Goal: Transaction & Acquisition: Download file/media

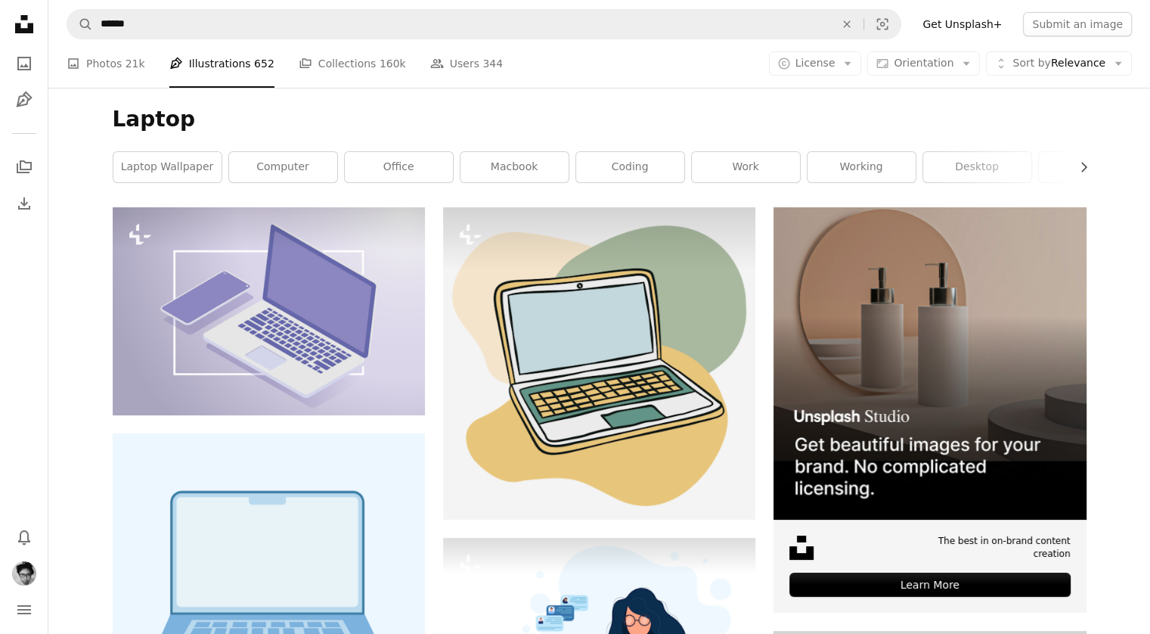
scroll to position [302, 0]
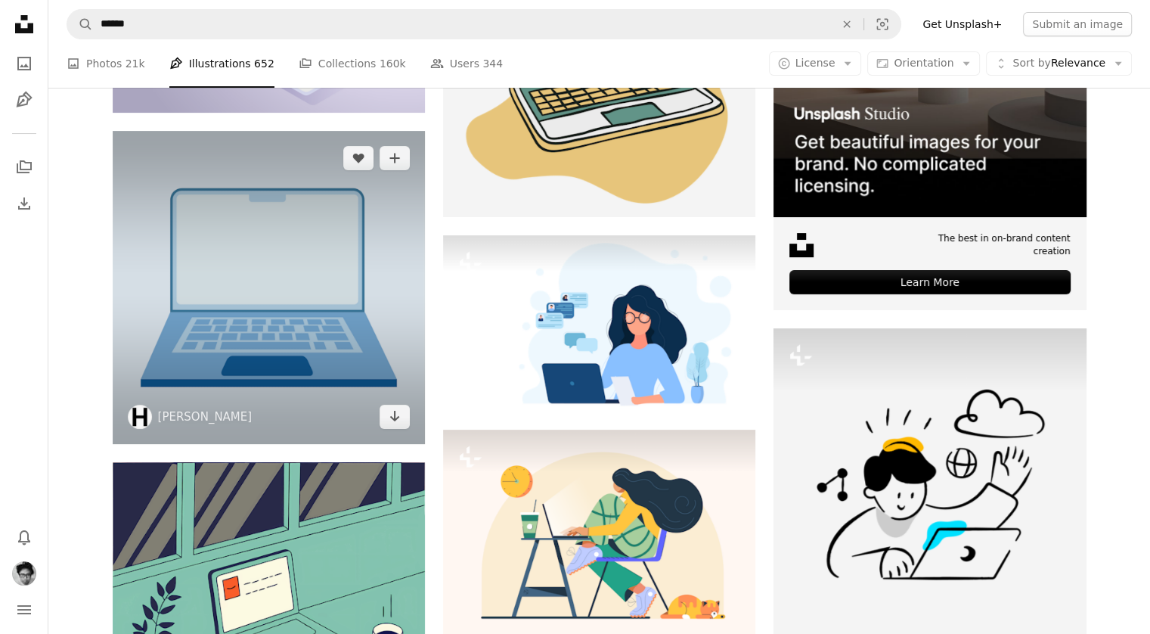
click at [311, 305] on img at bounding box center [269, 287] width 312 height 312
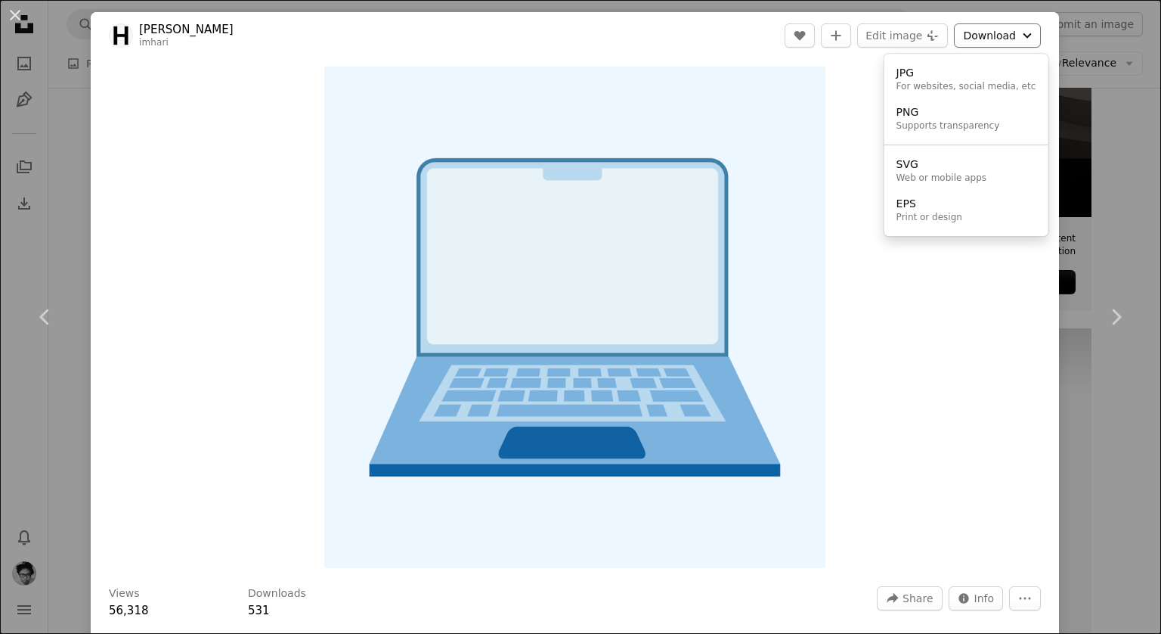
click at [1003, 38] on button "Download Chevron down" at bounding box center [997, 35] width 87 height 24
click at [996, 35] on button "Download Chevron down" at bounding box center [997, 35] width 87 height 24
click at [1064, 64] on dialog "An X shape Chevron left Chevron right [PERSON_NAME] imhari A heart A plus sign …" at bounding box center [580, 317] width 1161 height 634
click at [1064, 64] on div "An X shape Chevron left Chevron right [PERSON_NAME] imhari A heart A plus sign …" at bounding box center [580, 317] width 1161 height 634
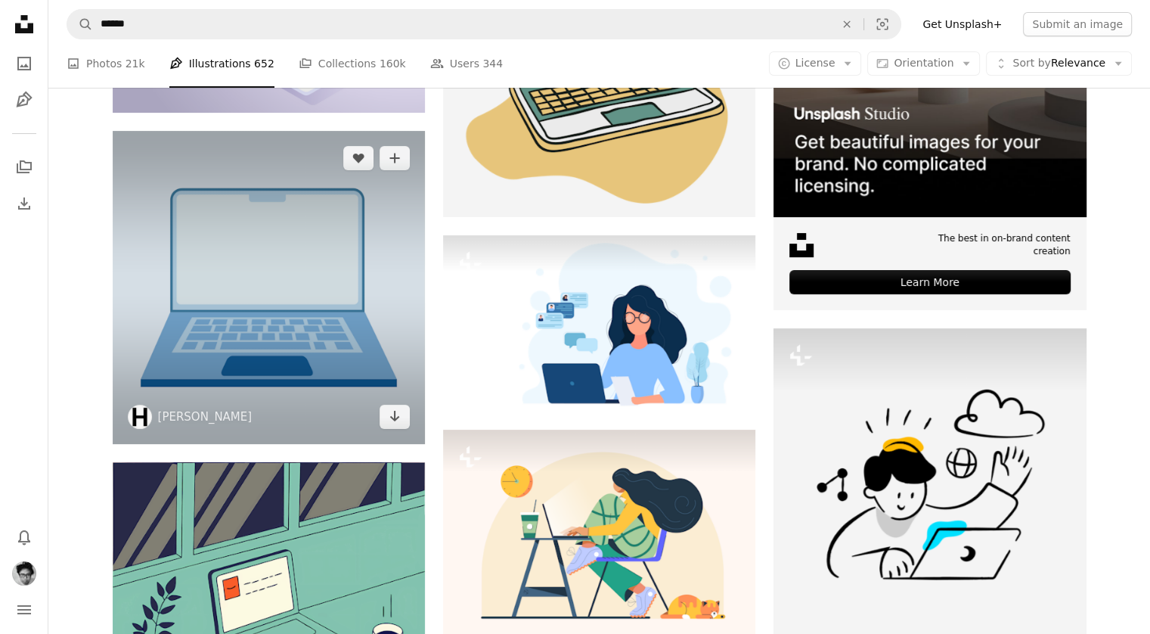
click at [351, 269] on img at bounding box center [269, 287] width 312 height 312
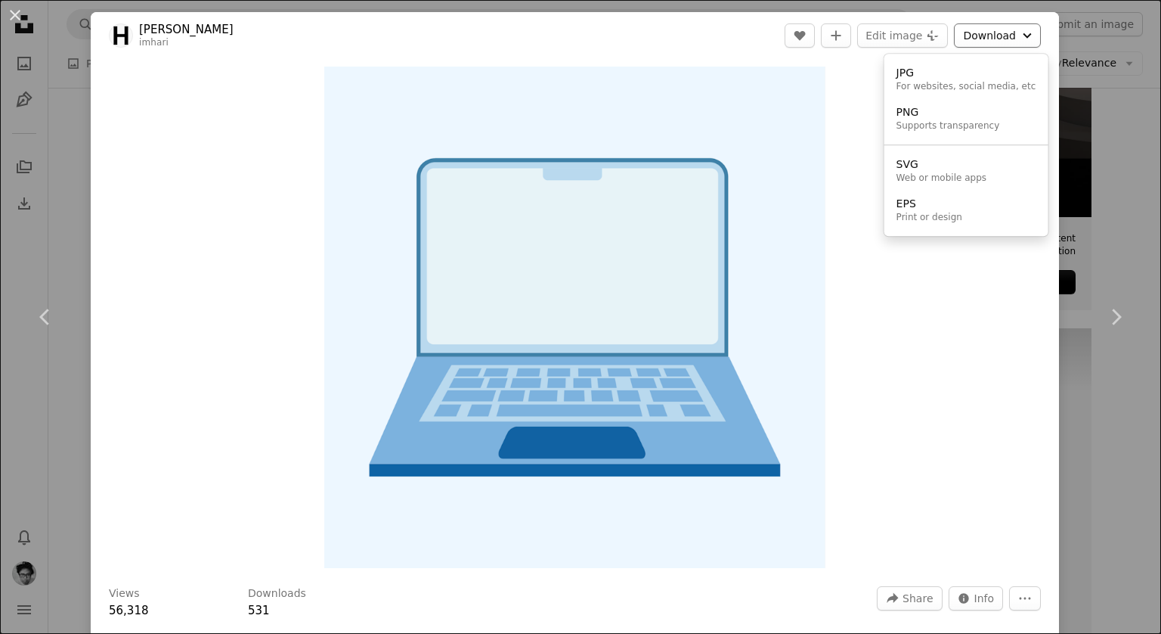
click at [1002, 38] on button "Download Chevron down" at bounding box center [997, 35] width 87 height 24
click at [977, 91] on div "For websites, social media, etc" at bounding box center [967, 87] width 140 height 12
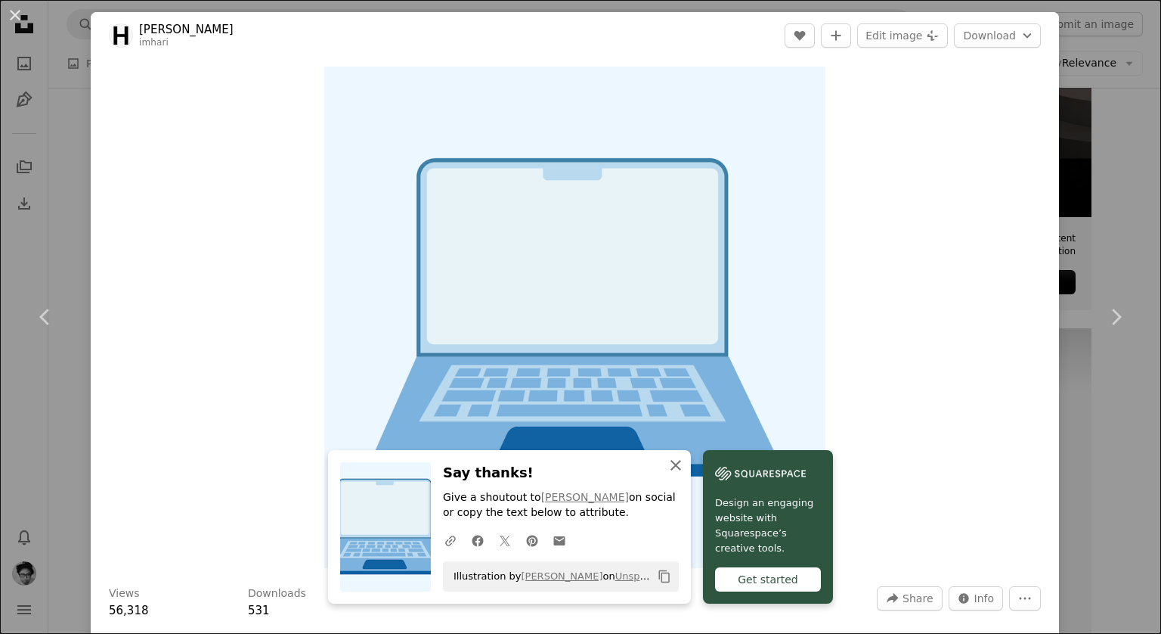
click at [667, 468] on icon "An X shape" at bounding box center [676, 465] width 18 height 18
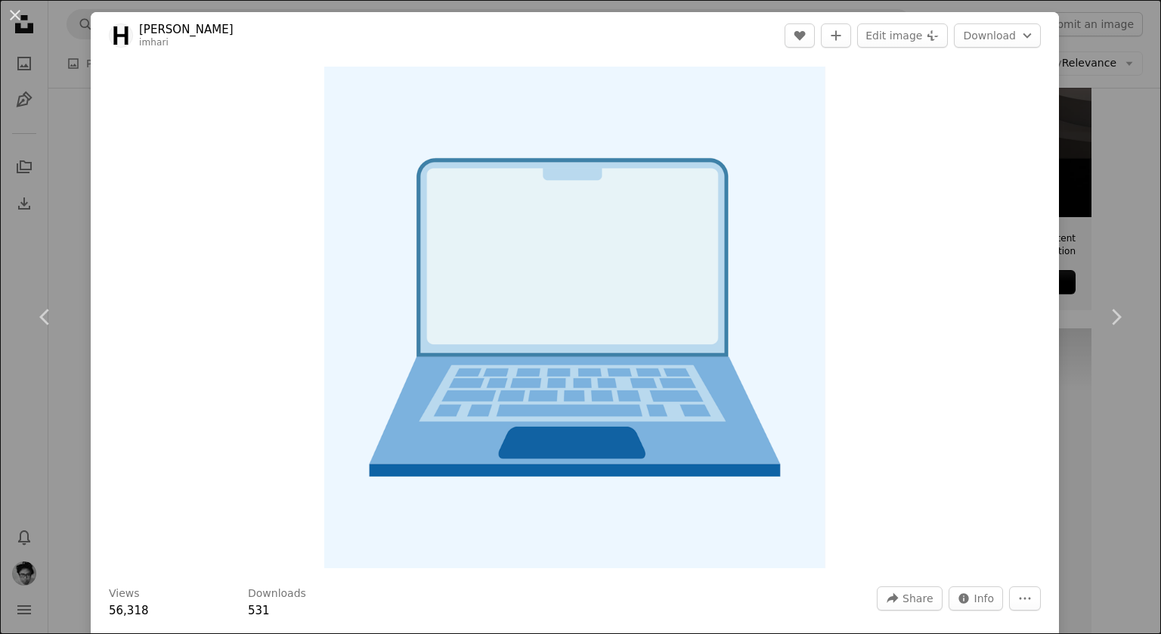
click at [1055, 156] on div "An X shape Chevron left Chevron right [PERSON_NAME] imhari A heart A plus sign …" at bounding box center [580, 317] width 1161 height 634
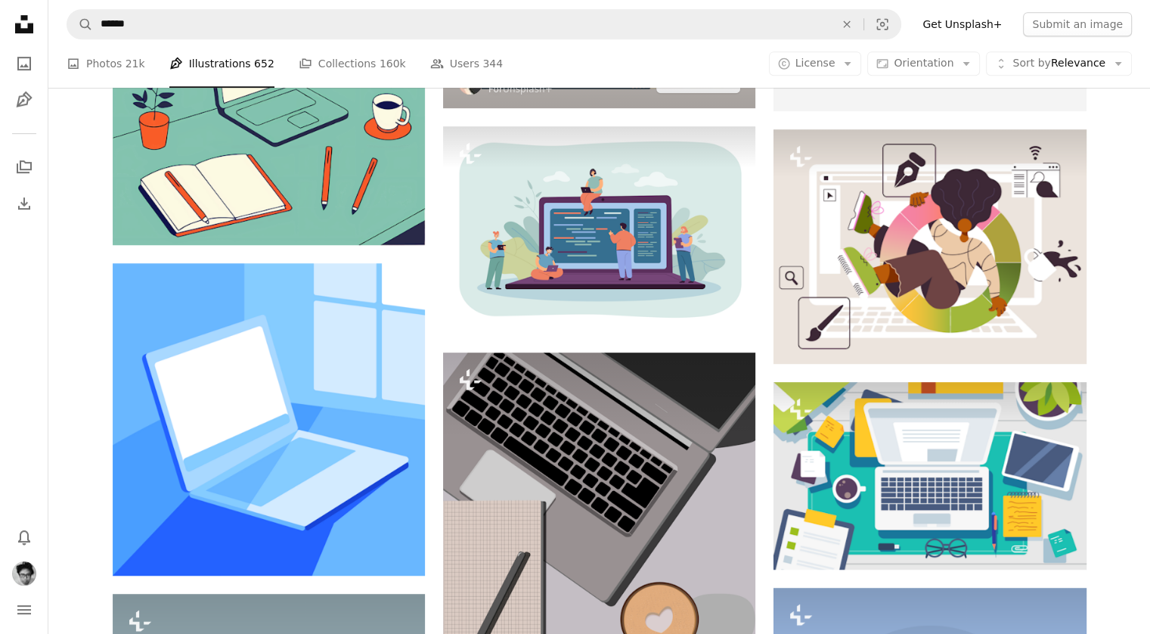
scroll to position [605, 0]
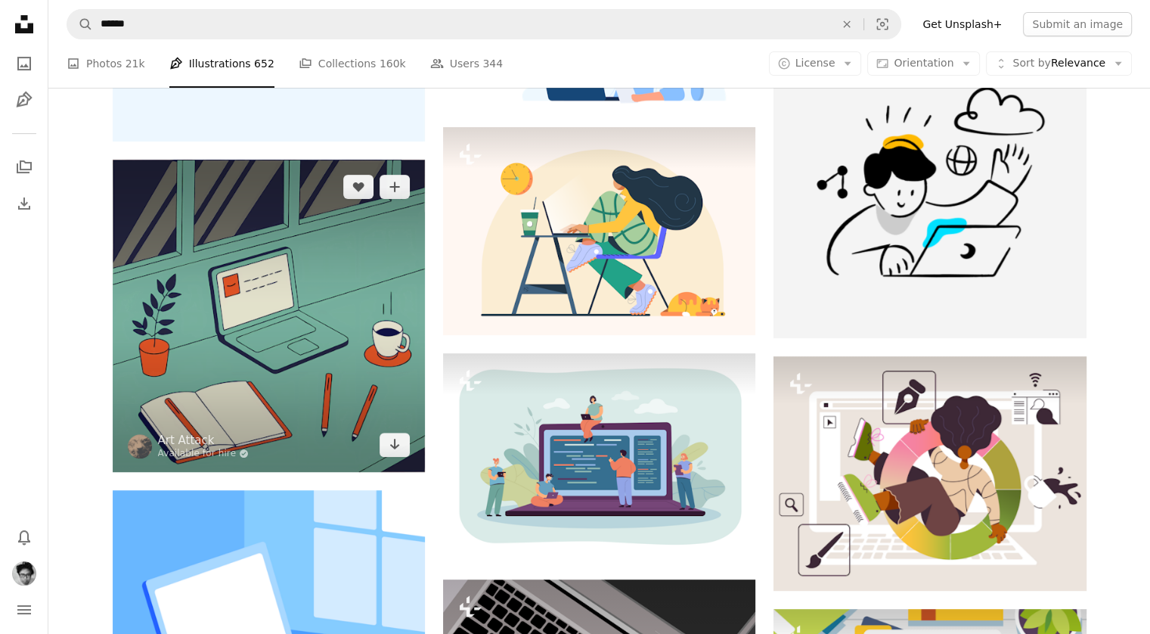
click at [280, 262] on img at bounding box center [269, 316] width 312 height 312
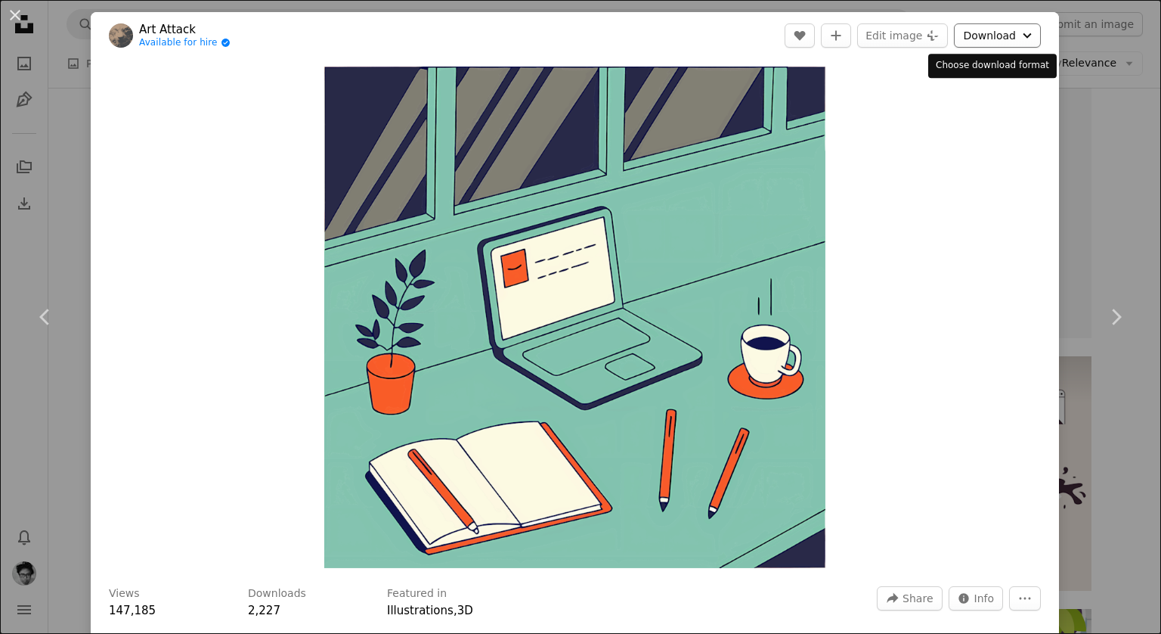
click at [1019, 36] on icon "Chevron down" at bounding box center [1027, 35] width 17 height 18
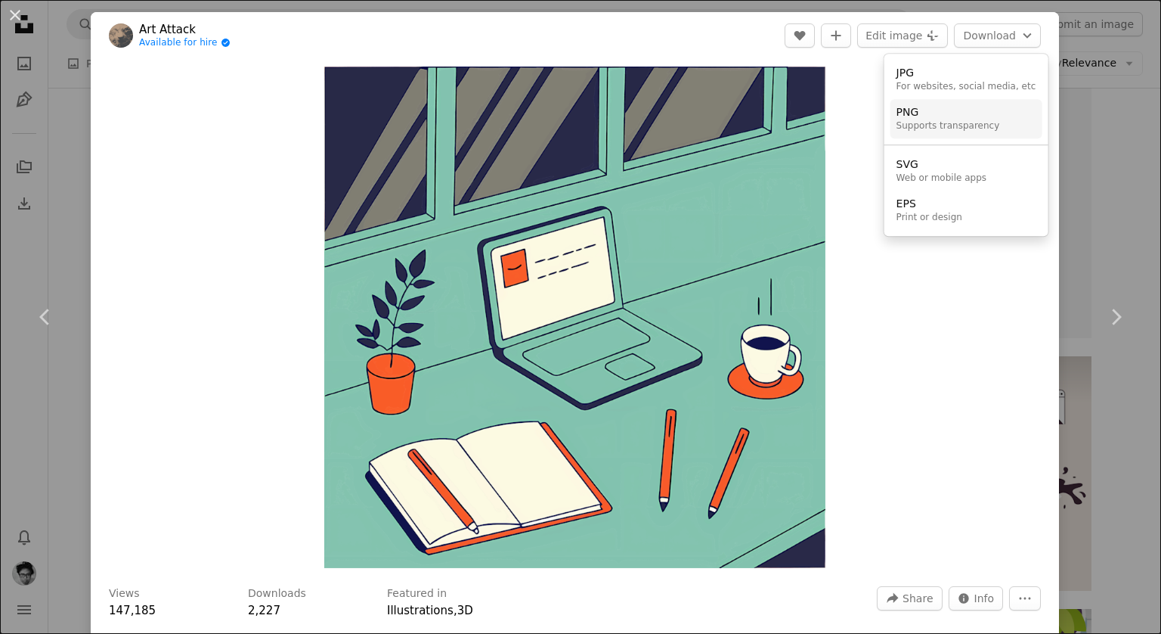
click at [925, 114] on div "PNG" at bounding box center [949, 112] width 104 height 15
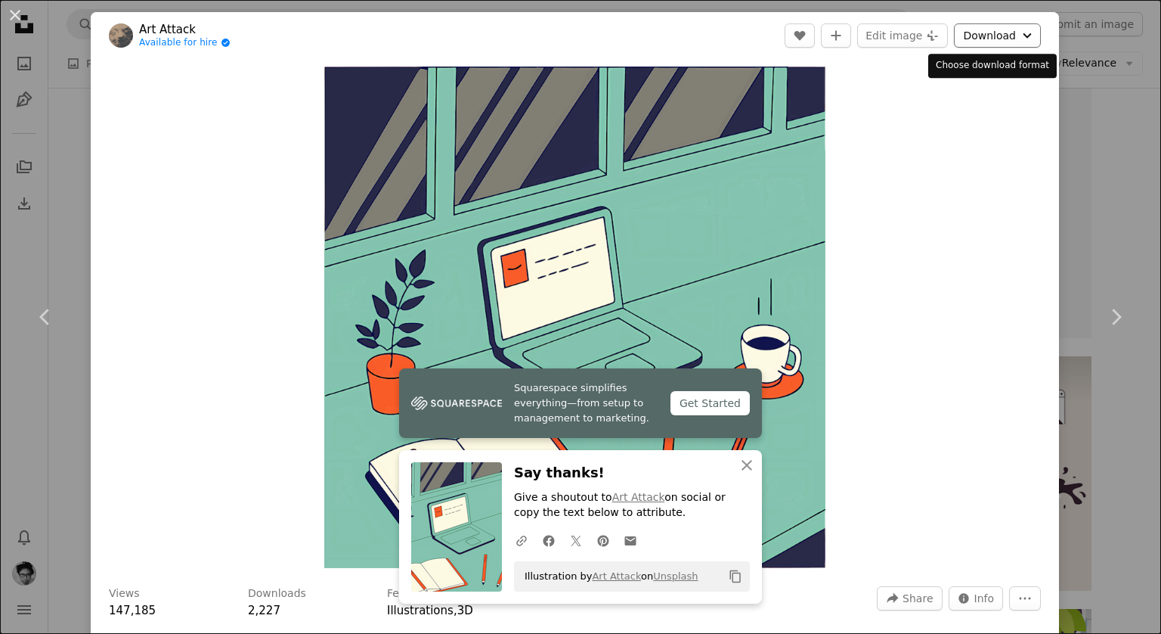
click at [999, 36] on button "Download Chevron down" at bounding box center [997, 35] width 87 height 24
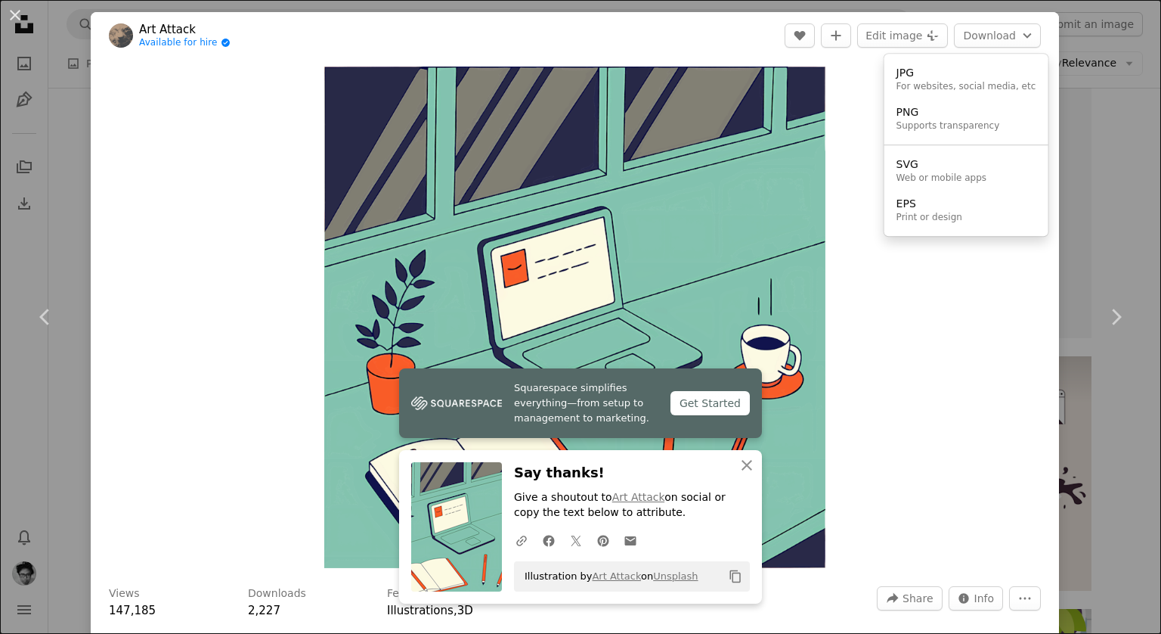
click at [1085, 151] on dialog "An X shape Chevron left Chevron right Squarespace simplifies everything—from se…" at bounding box center [580, 317] width 1161 height 634
click at [1116, 170] on div "An X shape Chevron left Chevron right Squarespace simplifies everything—from se…" at bounding box center [580, 317] width 1161 height 634
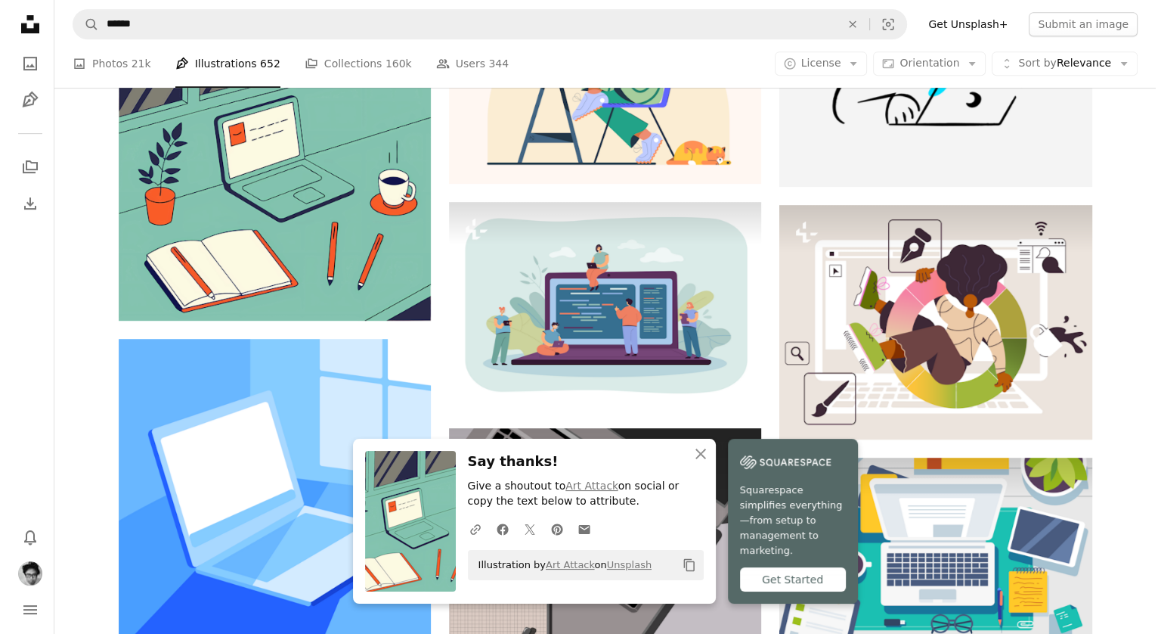
scroll to position [907, 0]
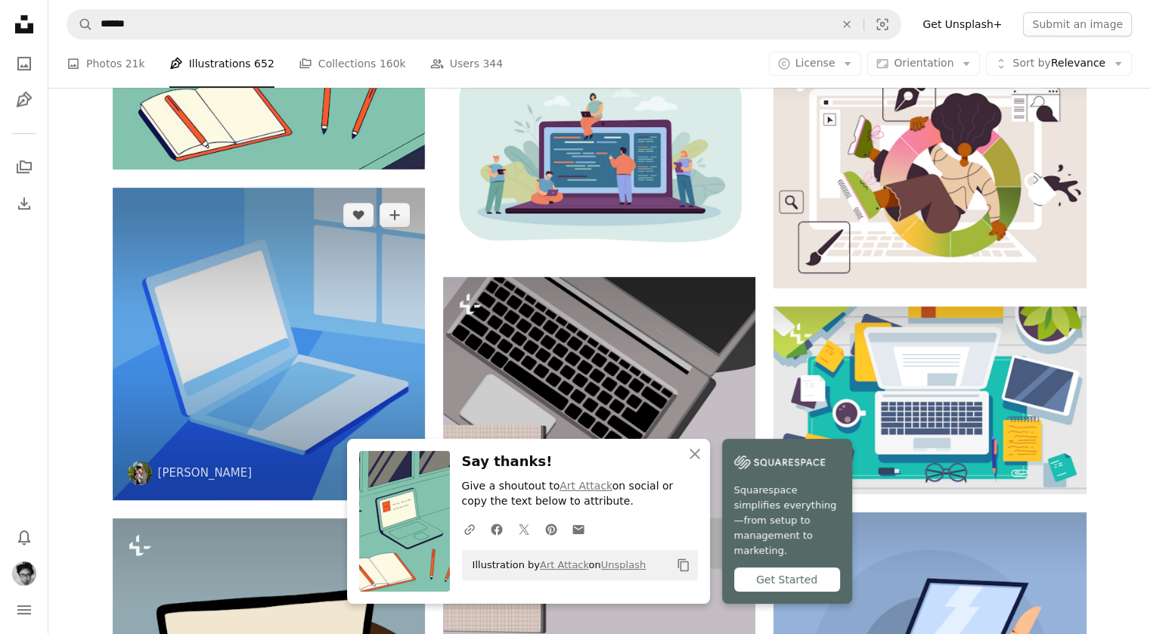
click at [277, 362] on img at bounding box center [269, 343] width 312 height 312
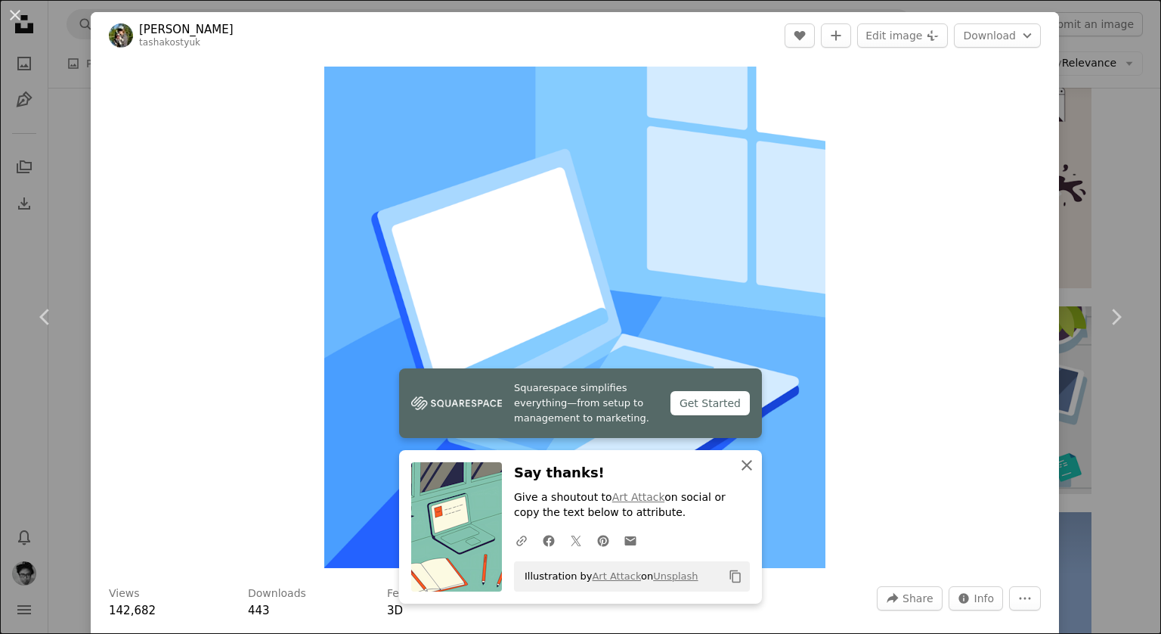
click at [744, 471] on icon "An X shape" at bounding box center [747, 465] width 18 height 18
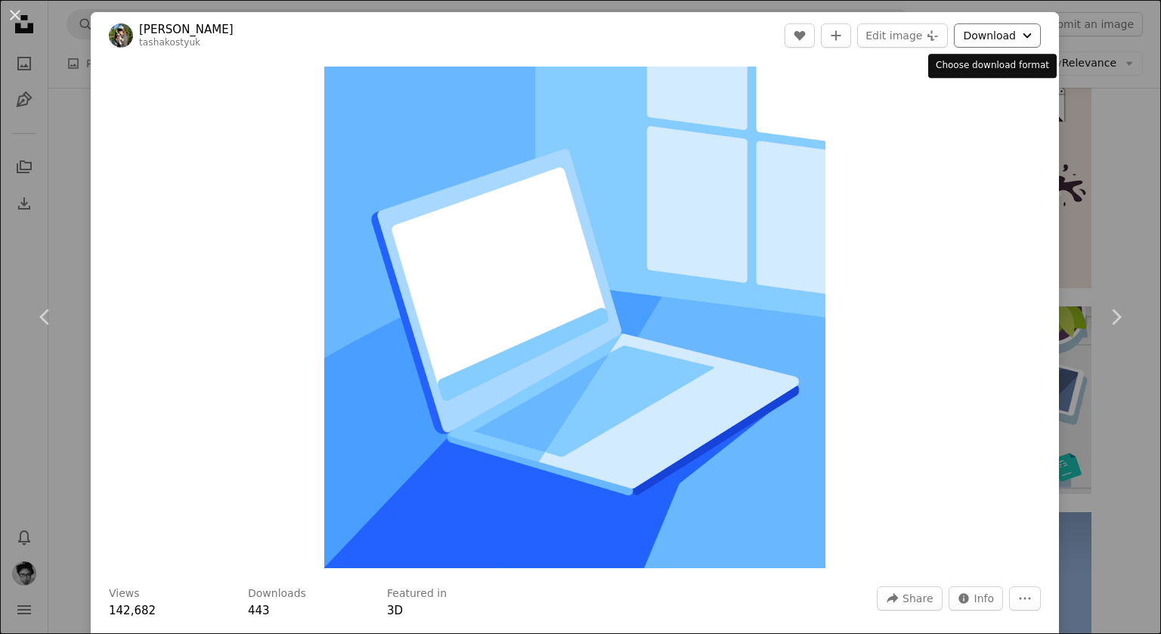
click at [999, 29] on button "Download Chevron down" at bounding box center [997, 35] width 87 height 24
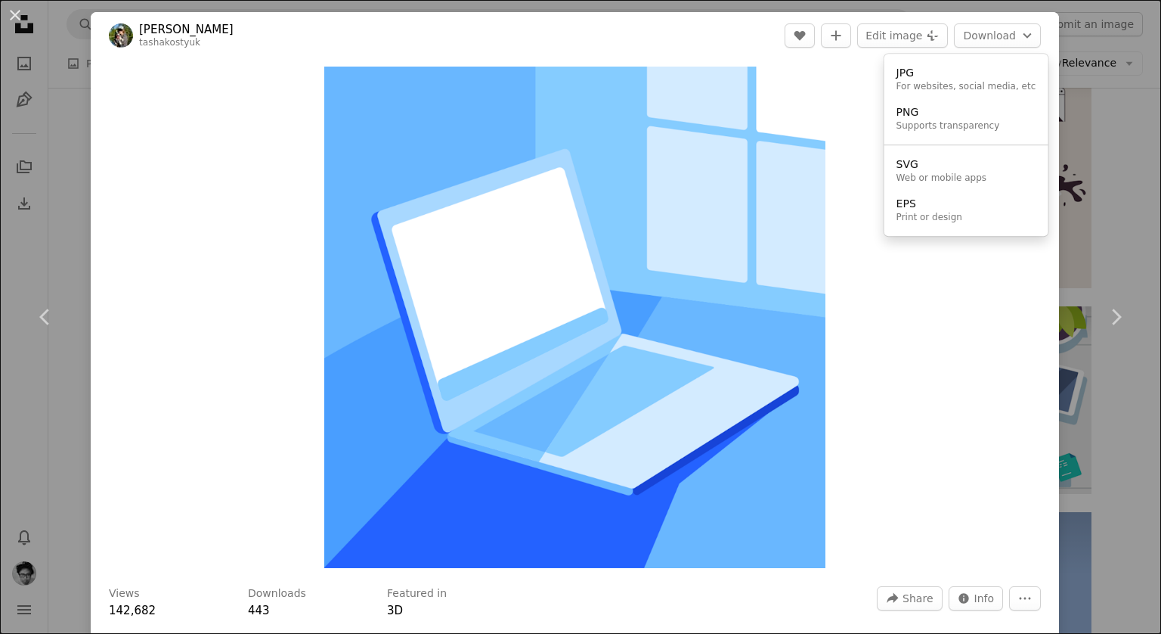
click at [1055, 49] on dialog "An X shape Chevron left Chevron right [PERSON_NAME] tashakostyuk A heart A plus…" at bounding box center [580, 317] width 1161 height 634
